Goal: Check status: Check status

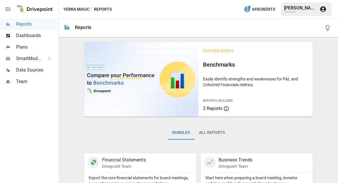
click at [29, 34] on span "Dashboards" at bounding box center [36, 35] width 41 height 7
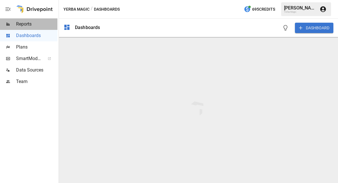
click at [29, 21] on span "Reports" at bounding box center [36, 24] width 41 height 7
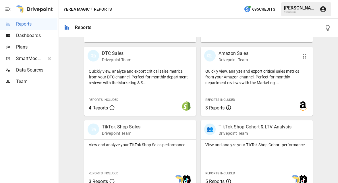
scroll to position [328, 0]
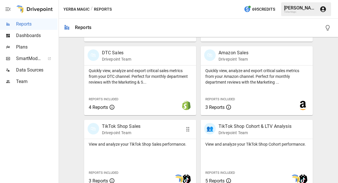
click at [143, 127] on div "🛍 TikTok Shop Sales Drivepoint Team" at bounding box center [132, 129] width 88 height 13
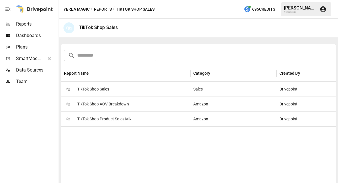
scroll to position [81, 0]
click at [153, 89] on div "🛍 TikTok Shop Sales" at bounding box center [125, 88] width 129 height 15
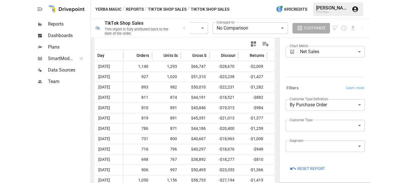
scroll to position [105, 0]
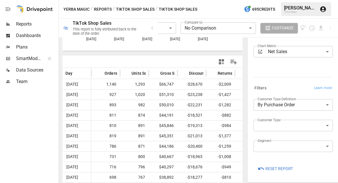
click at [294, 0] on body "**********" at bounding box center [169, 0] width 338 height 0
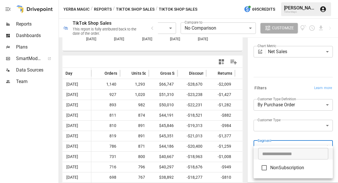
click at [296, 131] on div at bounding box center [169, 91] width 338 height 183
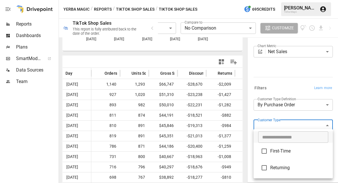
click at [296, 0] on body "**********" at bounding box center [169, 0] width 338 height 0
click at [154, 28] on div at bounding box center [169, 91] width 338 height 183
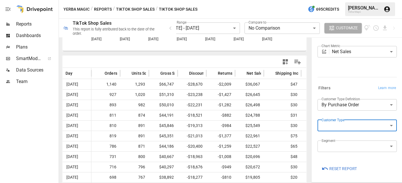
click at [214, 0] on body "**********" at bounding box center [201, 0] width 402 height 0
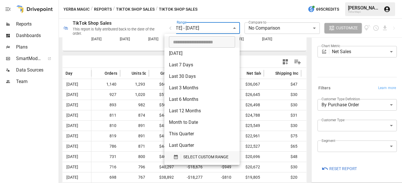
click at [219, 156] on span "SELECT CUSTOM RANGE" at bounding box center [205, 156] width 45 height 7
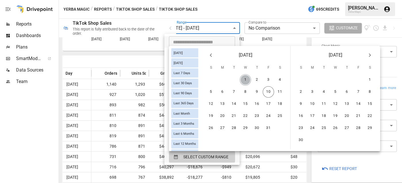
click at [243, 78] on button "1" at bounding box center [244, 79] width 11 height 11
click at [264, 90] on button "10" at bounding box center [267, 91] width 11 height 11
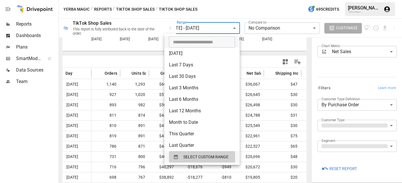
scroll to position [100, 0]
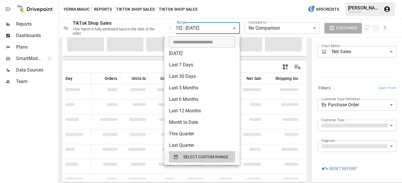
click at [271, 16] on div at bounding box center [201, 91] width 402 height 183
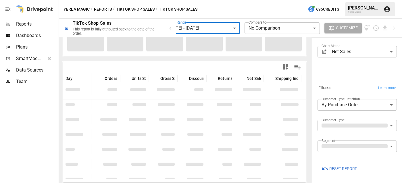
scroll to position [0, 0]
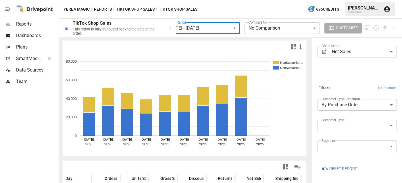
click at [137, 13] on div "Yerba Magic / Reports / TikTok Shop Sales / TikTok Shop Sales 695 Credits Camer…" at bounding box center [230, 9] width 343 height 18
click at [111, 9] on button "Reports" at bounding box center [103, 9] width 18 height 7
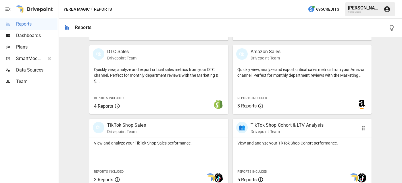
scroll to position [330, 0]
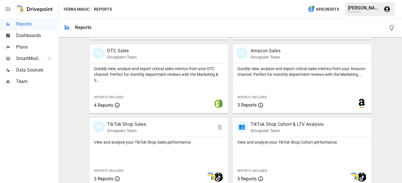
click at [144, 126] on p "TikTok Shop Sales" at bounding box center [126, 124] width 39 height 7
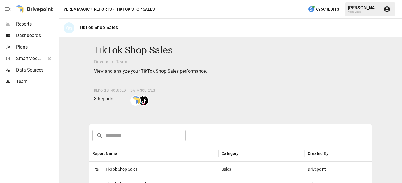
scroll to position [92, 0]
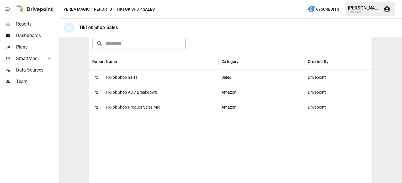
click at [156, 93] on span "TikTok Shop AOV Breakdown" at bounding box center [131, 92] width 52 height 15
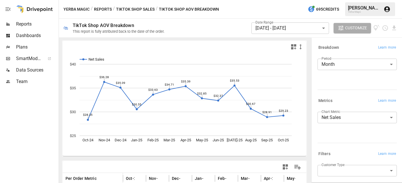
scroll to position [12, 0]
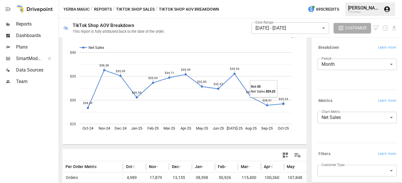
click at [281, 105] on rect "A chart." at bounding box center [186, 88] width 212 height 72
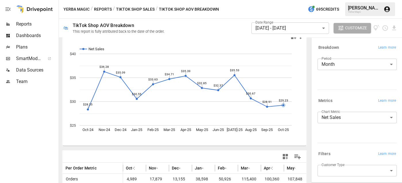
scroll to position [0, 0]
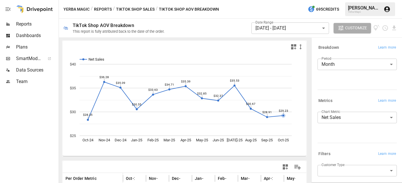
click at [287, 0] on body "Reports Dashboards Plans SmartModel ™ Data Sources Team Yerba Magic / Reports /…" at bounding box center [201, 0] width 402 height 0
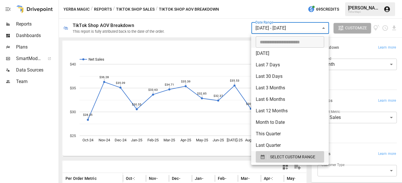
click at [277, 76] on li "Last 30 Days" at bounding box center [290, 76] width 78 height 11
type input "**********"
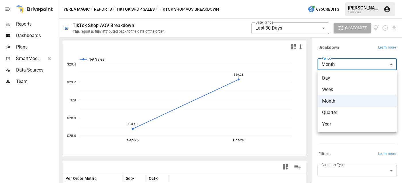
click at [338, 0] on body "**********" at bounding box center [201, 0] width 402 height 0
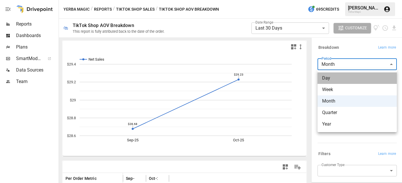
click at [338, 80] on span "Day" at bounding box center [357, 78] width 70 height 7
type input "***"
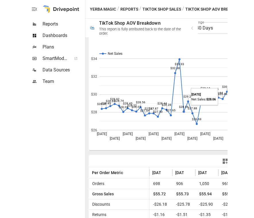
scroll to position [0, 13]
